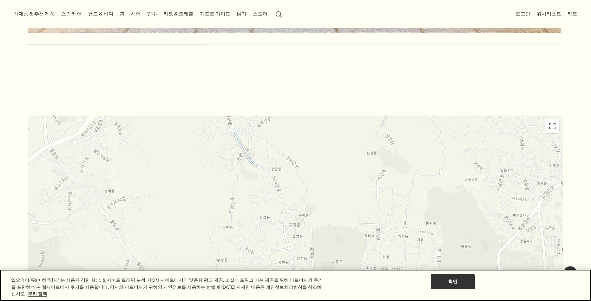
scroll to position [1343, 0]
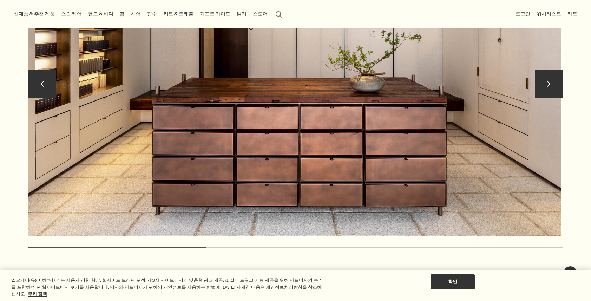
click at [535, 98] on button "chevron" at bounding box center [549, 84] width 28 height 28
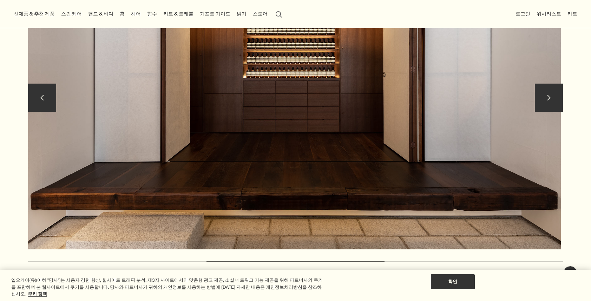
scroll to position [1267, 0]
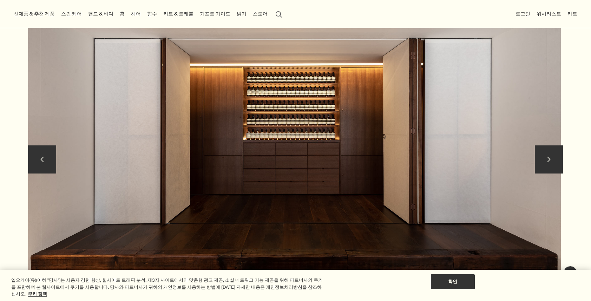
click at [547, 172] on button "chevron" at bounding box center [549, 159] width 28 height 28
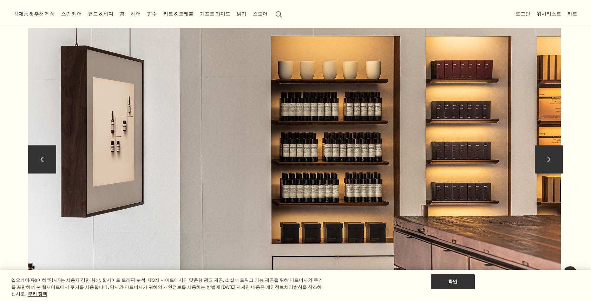
click at [548, 173] on button "chevron" at bounding box center [549, 159] width 28 height 28
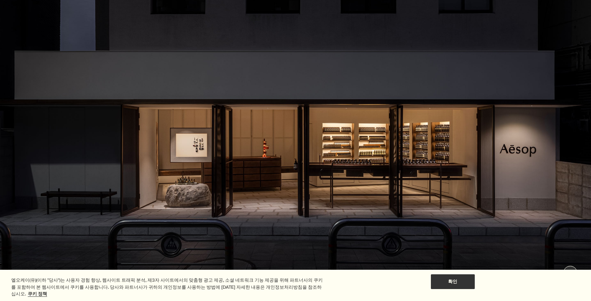
scroll to position [397, 0]
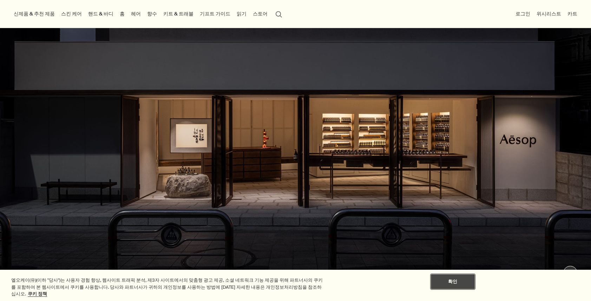
scroll to position [330, 0]
